Goal: Information Seeking & Learning: Learn about a topic

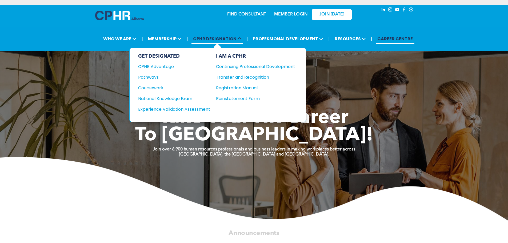
click at [225, 37] on span "CPHR DESIGNATION" at bounding box center [217, 39] width 52 height 10
click at [160, 63] on div "CPHR Advantage" at bounding box center [170, 66] width 65 height 7
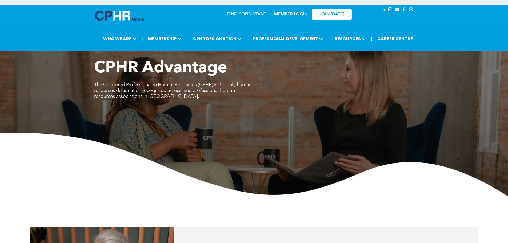
click at [257, 118] on div "CPHR Advantage The Chartered Professional in Human Resources (CPHR) is the only…" at bounding box center [254, 128] width 508 height 138
